Goal: Check status: Check status

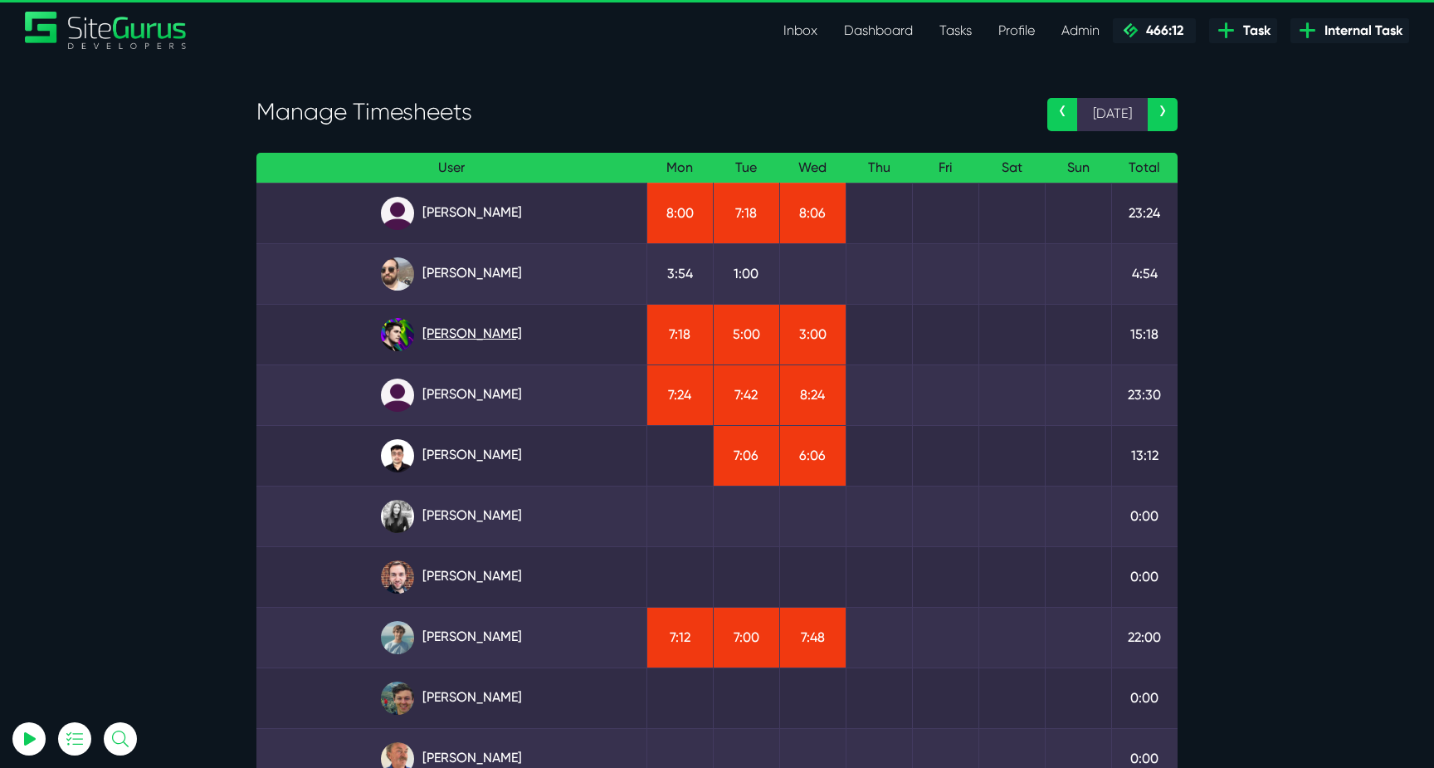
click at [463, 339] on link "Josh Carter" at bounding box center [452, 334] width 364 height 33
